Goal: Task Accomplishment & Management: Manage account settings

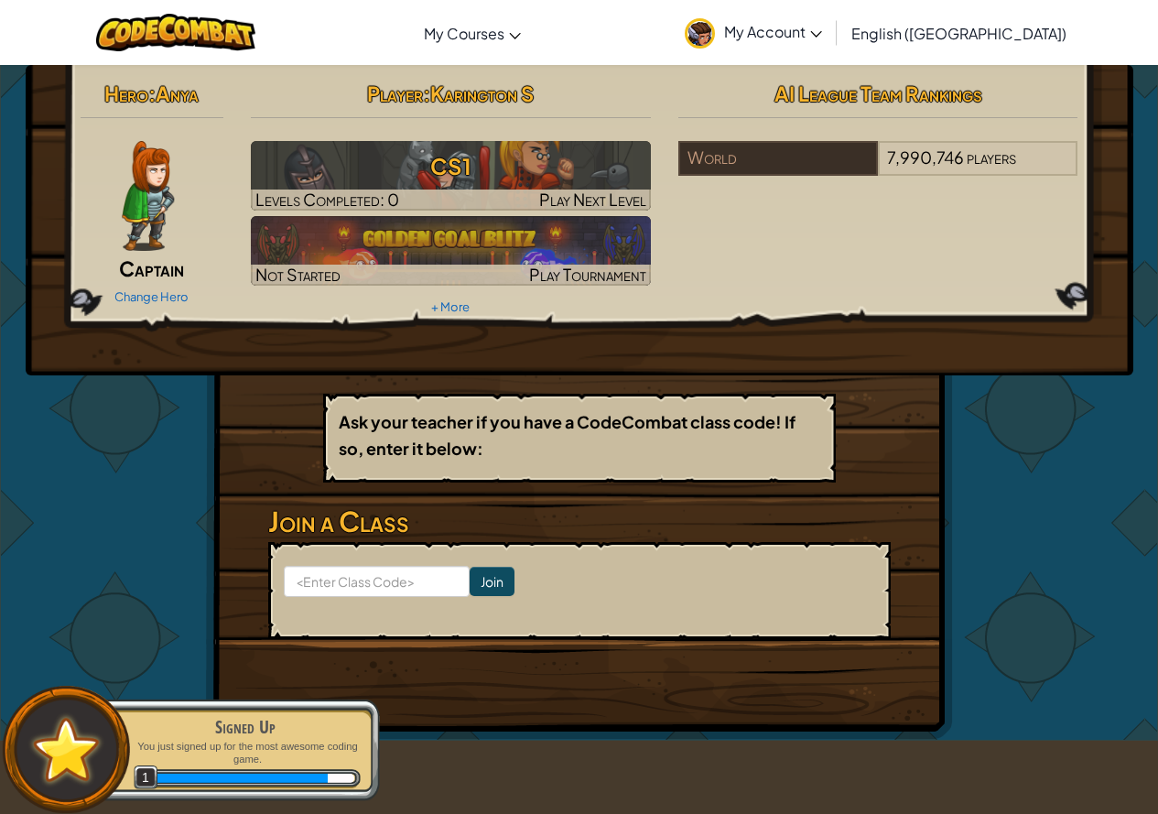
click at [140, 251] on div "Hero : Anya Captain Change Hero" at bounding box center [152, 192] width 171 height 236
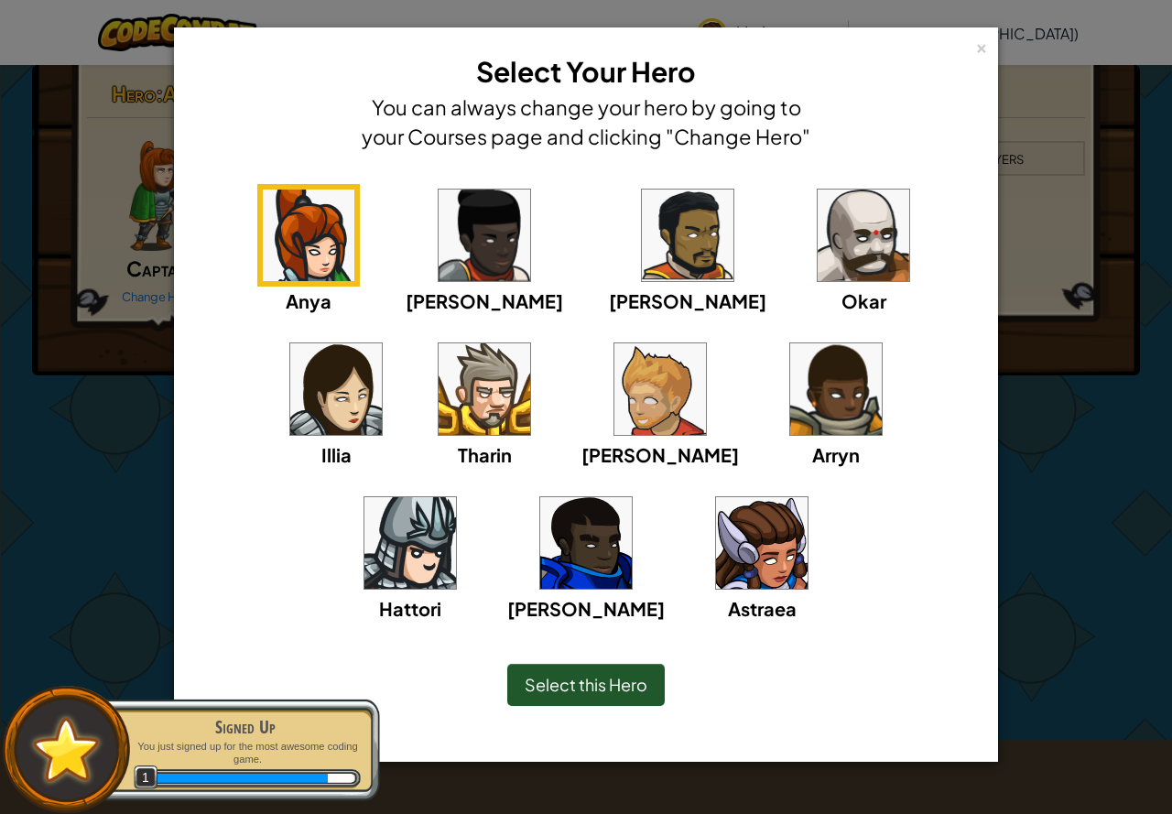
click at [710, 496] on div "Astraea" at bounding box center [761, 556] width 103 height 131
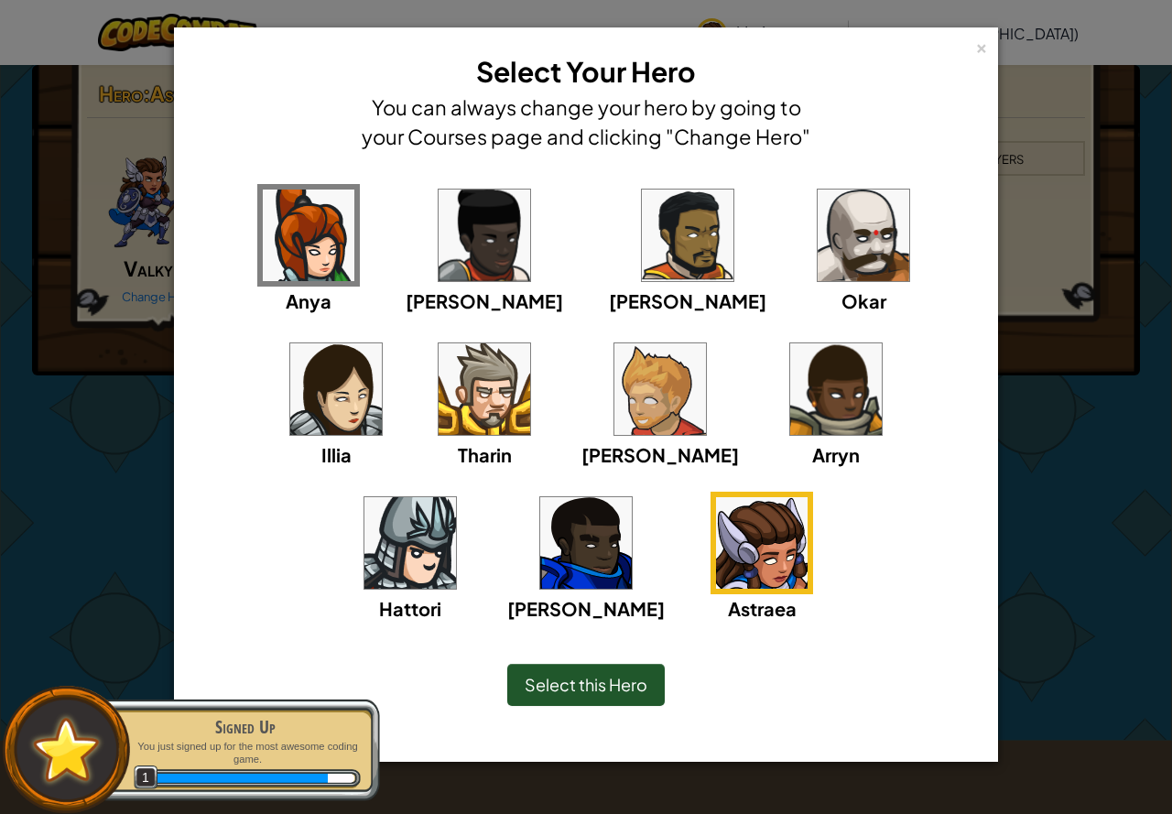
click at [558, 673] on div "Select this Hero" at bounding box center [585, 685] width 157 height 42
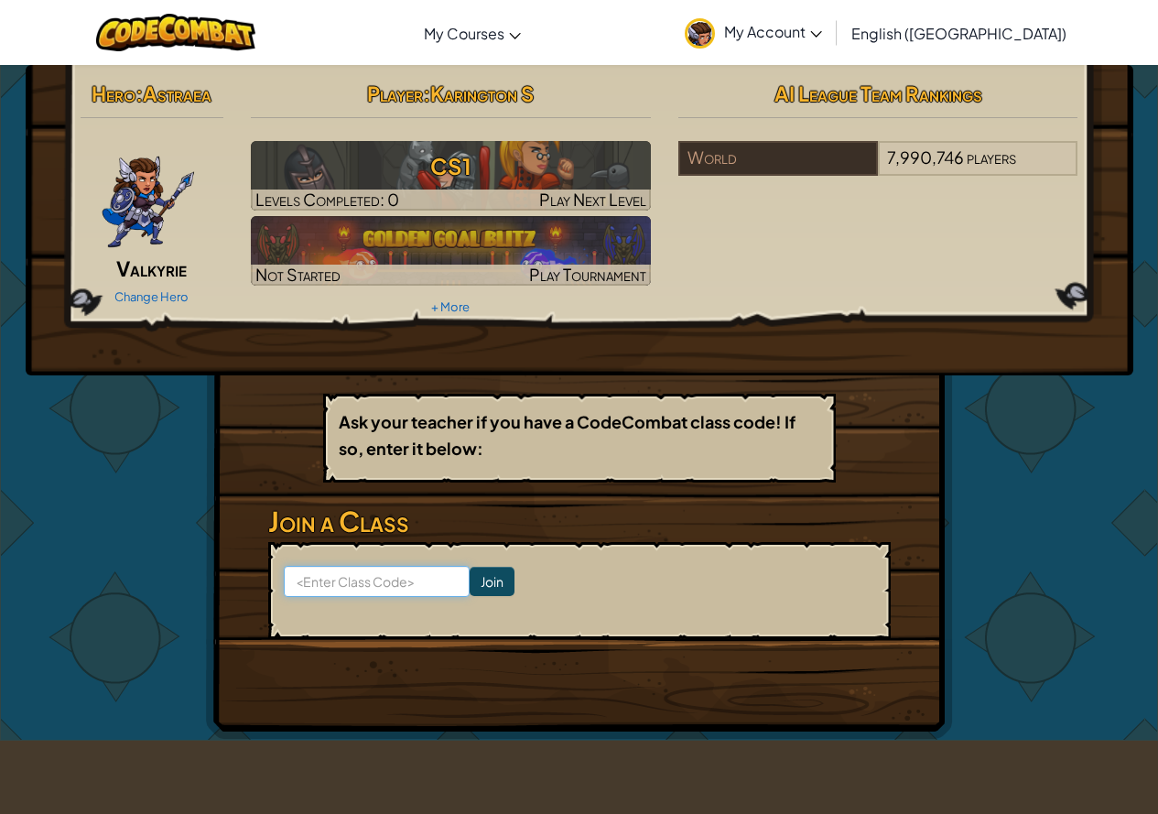
click at [334, 580] on input at bounding box center [377, 581] width 186 height 31
type input "j"
type input "i"
